Goal: Information Seeking & Learning: Compare options

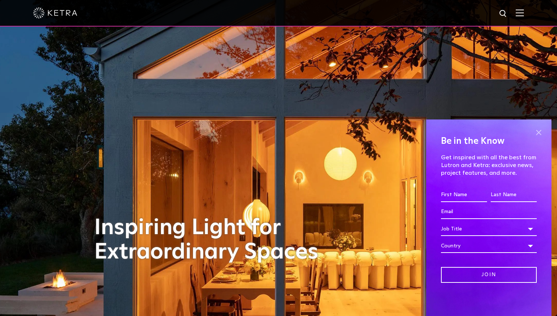
click at [536, 131] on span at bounding box center [538, 132] width 11 height 11
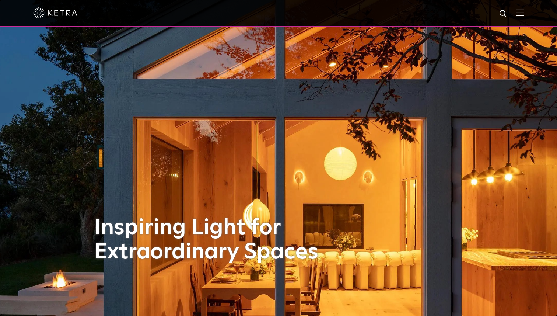
click at [518, 18] on div at bounding box center [278, 13] width 491 height 26
click at [519, 15] on img at bounding box center [520, 12] width 8 height 7
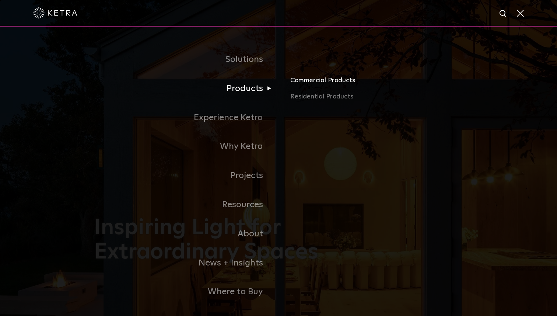
click at [306, 80] on link "Commercial Products" at bounding box center [376, 83] width 172 height 16
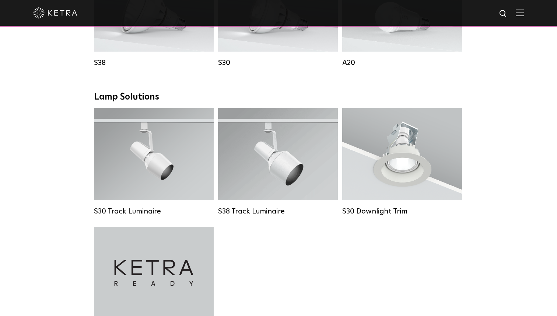
scroll to position [619, 0]
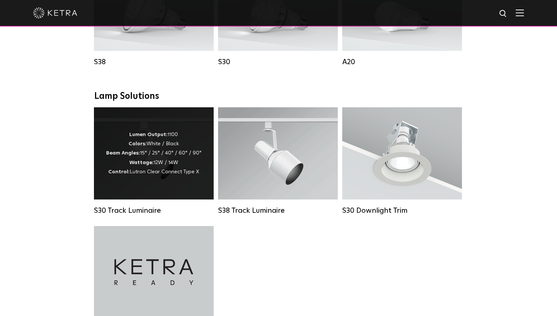
click at [196, 193] on div "Lumen Output: 1100 Colors: White / Black Beam Angles: 15° / 25° / 40° / 60° / 9…" at bounding box center [154, 153] width 120 height 92
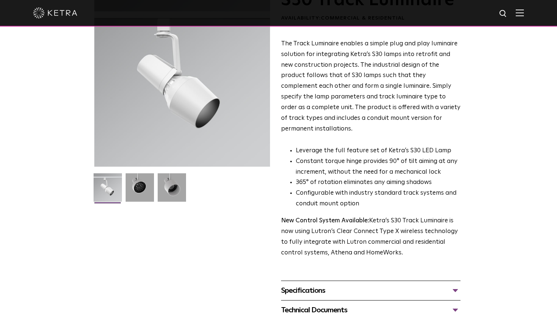
scroll to position [126, 0]
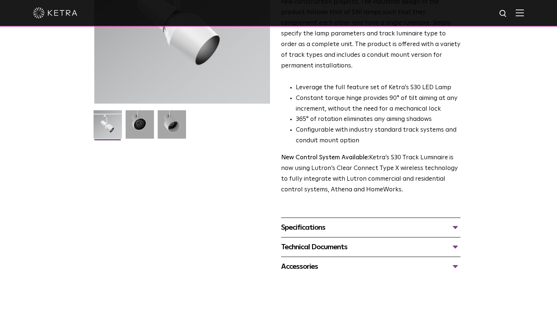
click at [325, 221] on div "Specifications" at bounding box center [370, 227] width 179 height 12
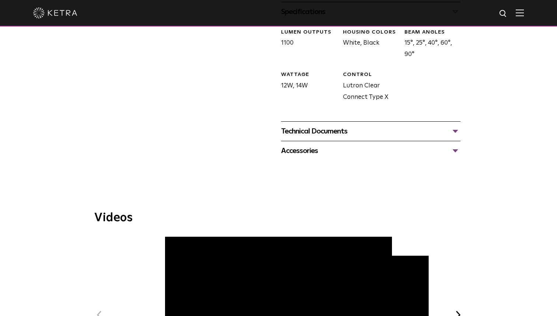
scroll to position [346, 0]
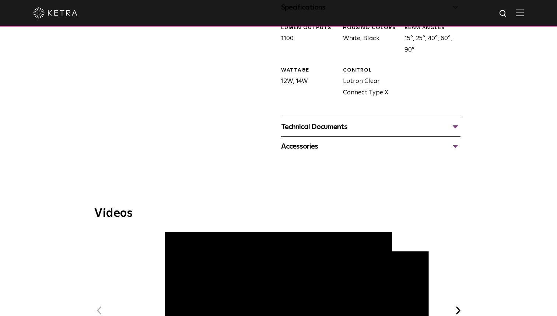
click at [309, 140] on div "Accessories" at bounding box center [370, 146] width 179 height 12
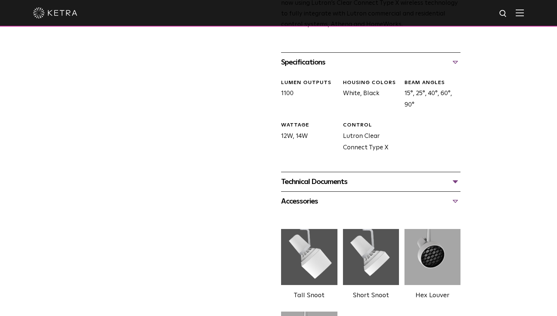
scroll to position [293, 0]
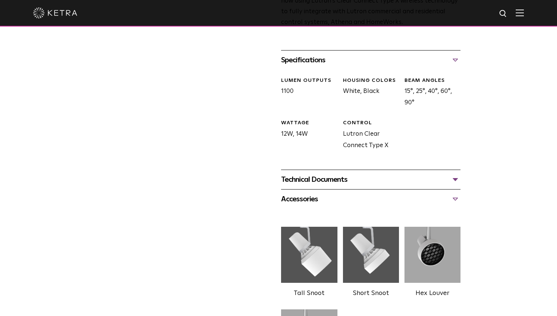
click at [304, 173] on div "Technical Documents" at bounding box center [370, 179] width 179 height 12
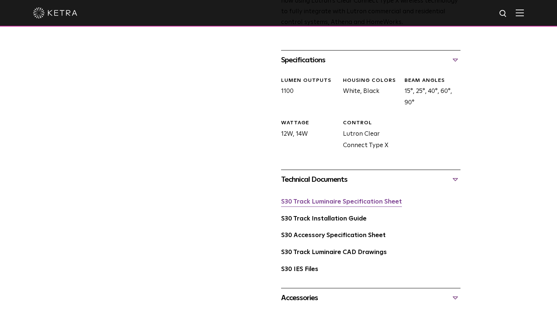
click at [313, 199] on link "S30 Track Luminaire Specification Sheet" at bounding box center [341, 202] width 121 height 6
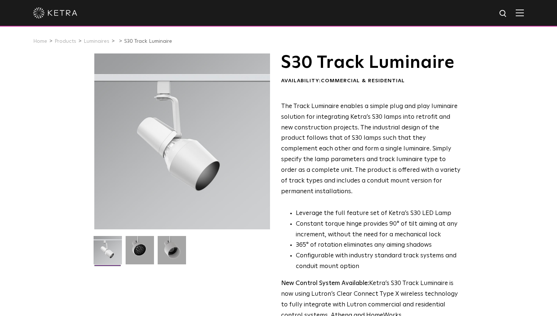
scroll to position [0, 0]
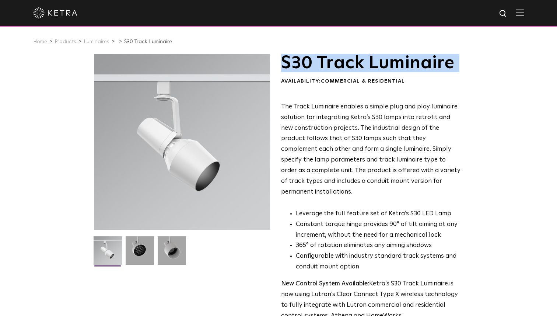
drag, startPoint x: 281, startPoint y: 64, endPoint x: 446, endPoint y: 75, distance: 165.0
click at [446, 75] on div "S30 Track Luminaire Availability: Commercial & Residential" at bounding box center [370, 69] width 179 height 31
copy div "S30 Track Luminaire"
click at [91, 42] on link "Luminaires" at bounding box center [97, 41] width 26 height 5
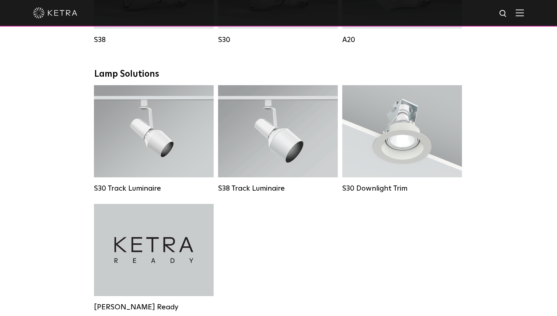
scroll to position [635, 0]
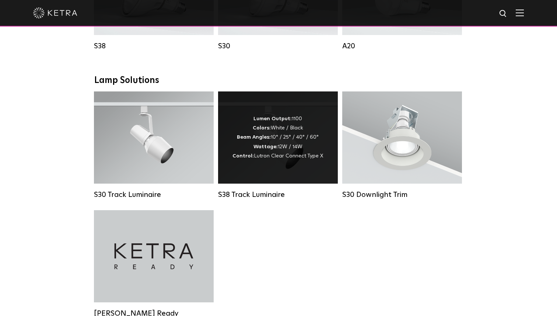
click at [255, 142] on div "Lumen Output: 1100 Colors: White / Black Beam Angles: 10° / 25° / 40° / 60° Wat…" at bounding box center [277, 137] width 91 height 46
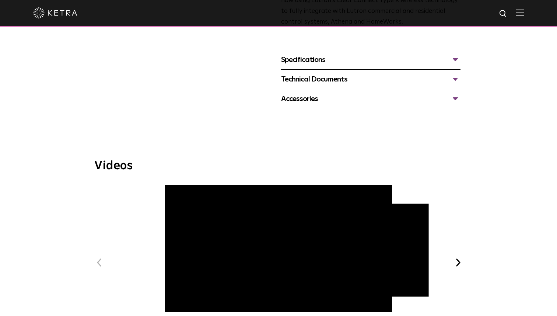
scroll to position [256, 0]
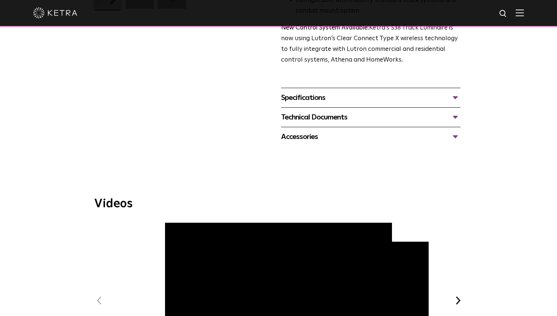
click at [408, 111] on div "Technical Documents" at bounding box center [370, 117] width 179 height 12
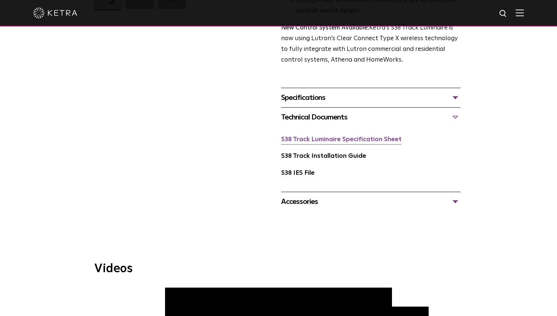
click at [344, 136] on link "S38 Track Luminaire Specification Sheet" at bounding box center [341, 139] width 120 height 6
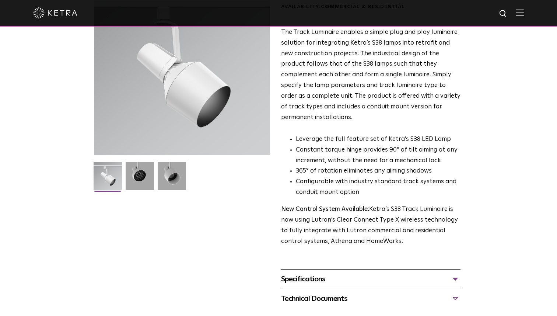
scroll to position [0, 0]
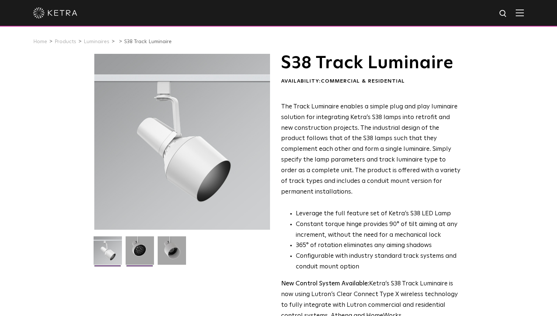
click at [139, 252] on img at bounding box center [140, 253] width 28 height 34
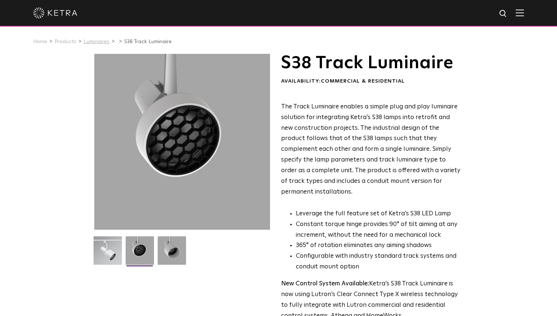
click at [98, 40] on link "Luminaires" at bounding box center [97, 41] width 26 height 5
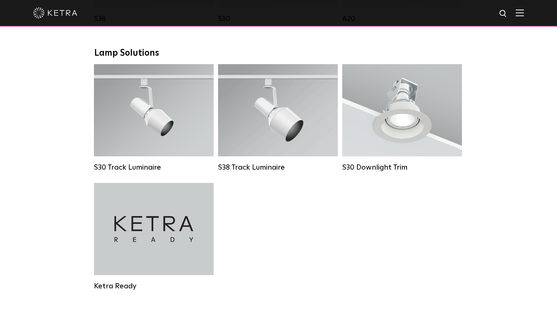
scroll to position [670, 0]
